Goal: Task Accomplishment & Management: Manage account settings

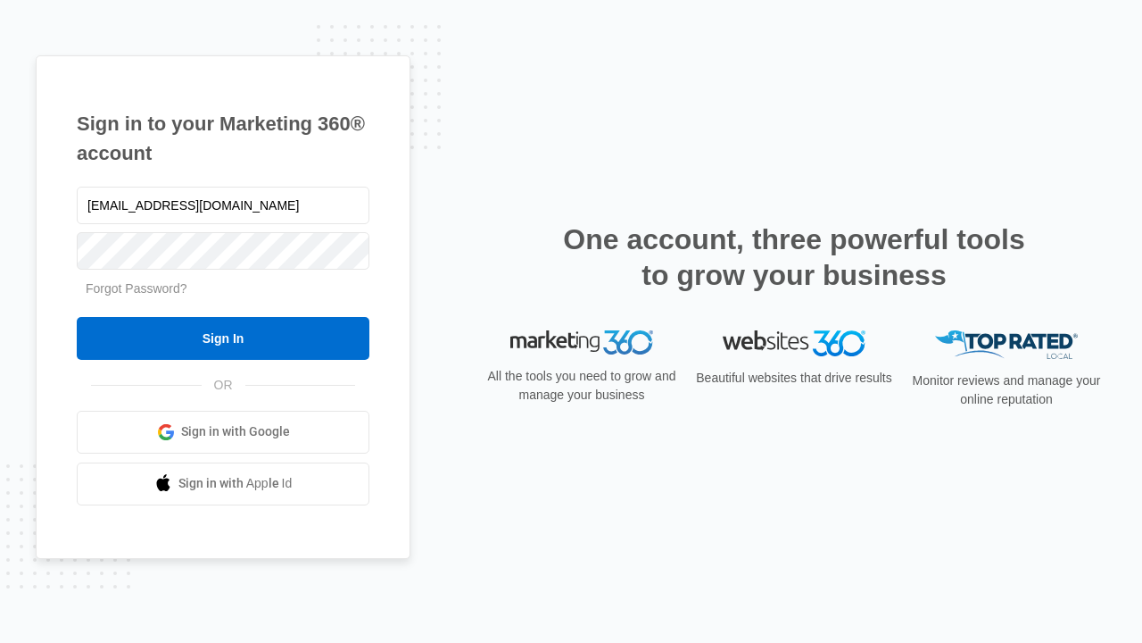
type input "dankie614@gmail.com"
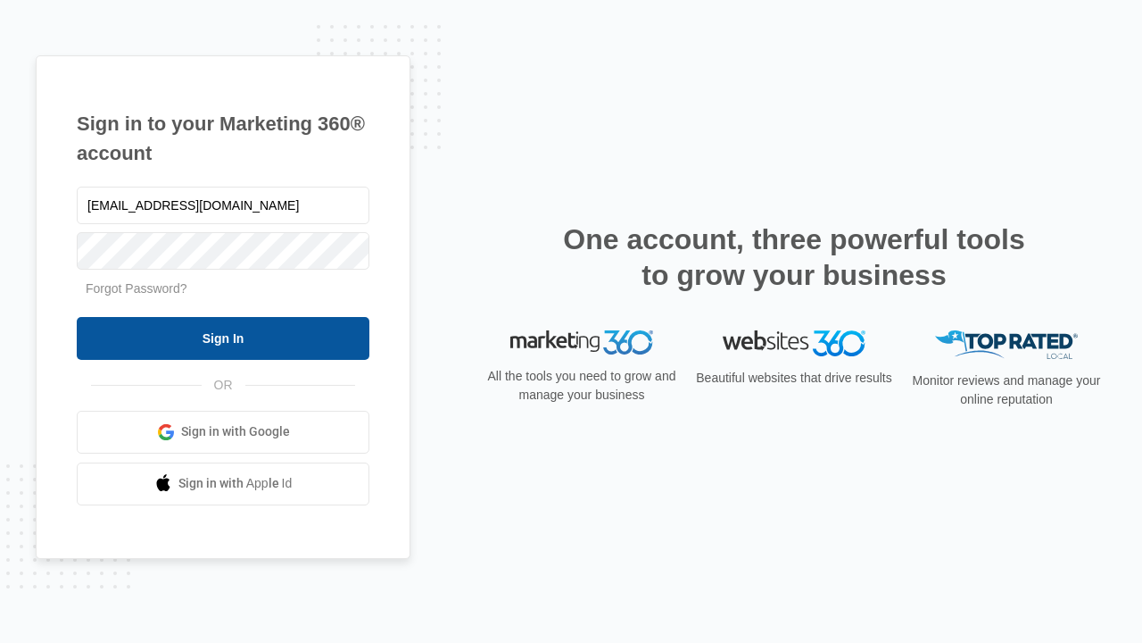
click at [223, 337] on input "Sign In" at bounding box center [223, 338] width 293 height 43
